Goal: Task Accomplishment & Management: Manage account settings

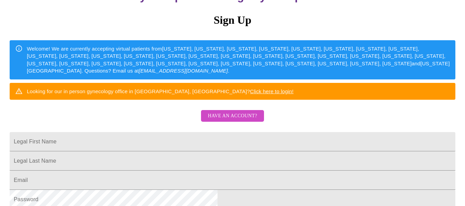
click at [465, 103] on html "MyMenopauseRx Sign Up Welcome! We are currently accepting virtual patients from…" at bounding box center [232, 61] width 465 height 253
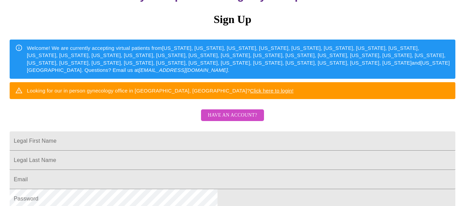
click at [247, 120] on span "Have an account?" at bounding box center [232, 115] width 49 height 9
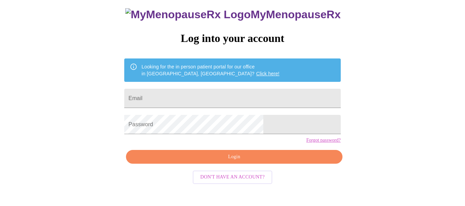
scroll to position [40, 0]
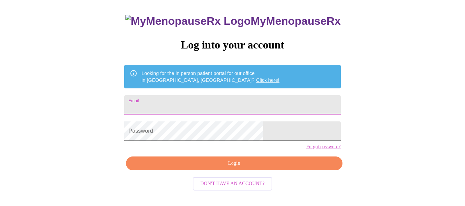
click at [243, 110] on input "Email" at bounding box center [232, 104] width 216 height 19
click at [219, 103] on input "Email" at bounding box center [232, 104] width 216 height 19
type input "[PERSON_NAME][EMAIL_ADDRESS][DOMAIN_NAME]"
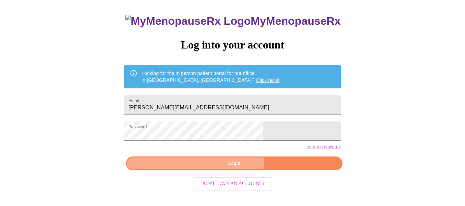
click at [210, 168] on span "Login" at bounding box center [234, 164] width 201 height 9
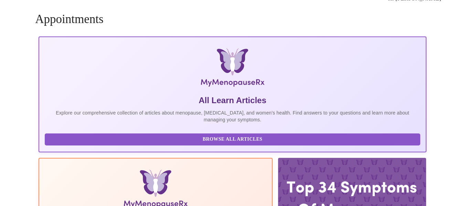
scroll to position [40, 0]
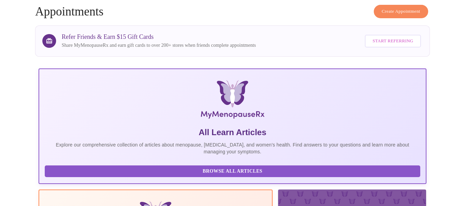
click at [389, 37] on span "Start Referring" at bounding box center [393, 41] width 41 height 8
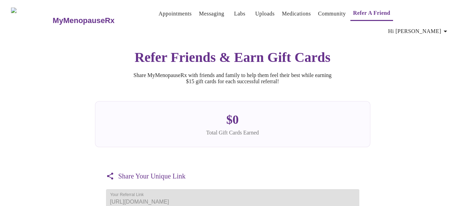
click at [322, 16] on link "Community" at bounding box center [332, 14] width 28 height 10
click at [65, 16] on h3 "MyMenopauseRx" at bounding box center [84, 20] width 62 height 9
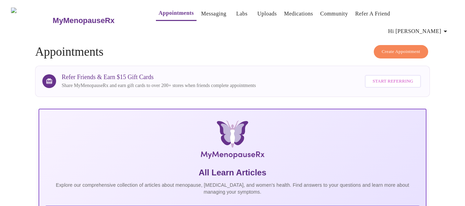
click at [201, 15] on link "Messaging" at bounding box center [213, 14] width 25 height 10
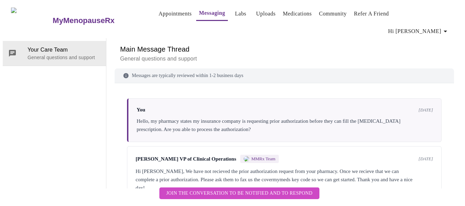
scroll to position [58, 0]
